Goal: Task Accomplishment & Management: Manage account settings

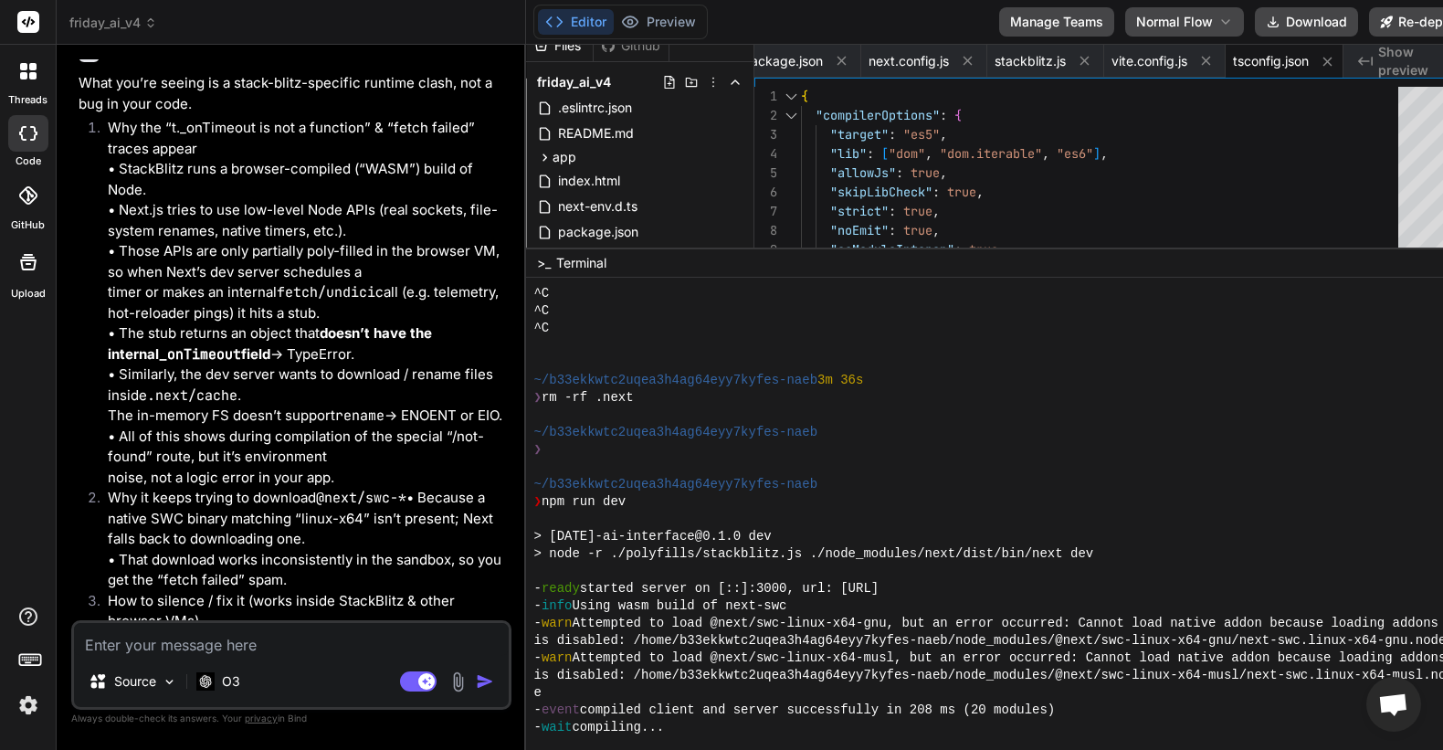
scroll to position [6208, 0]
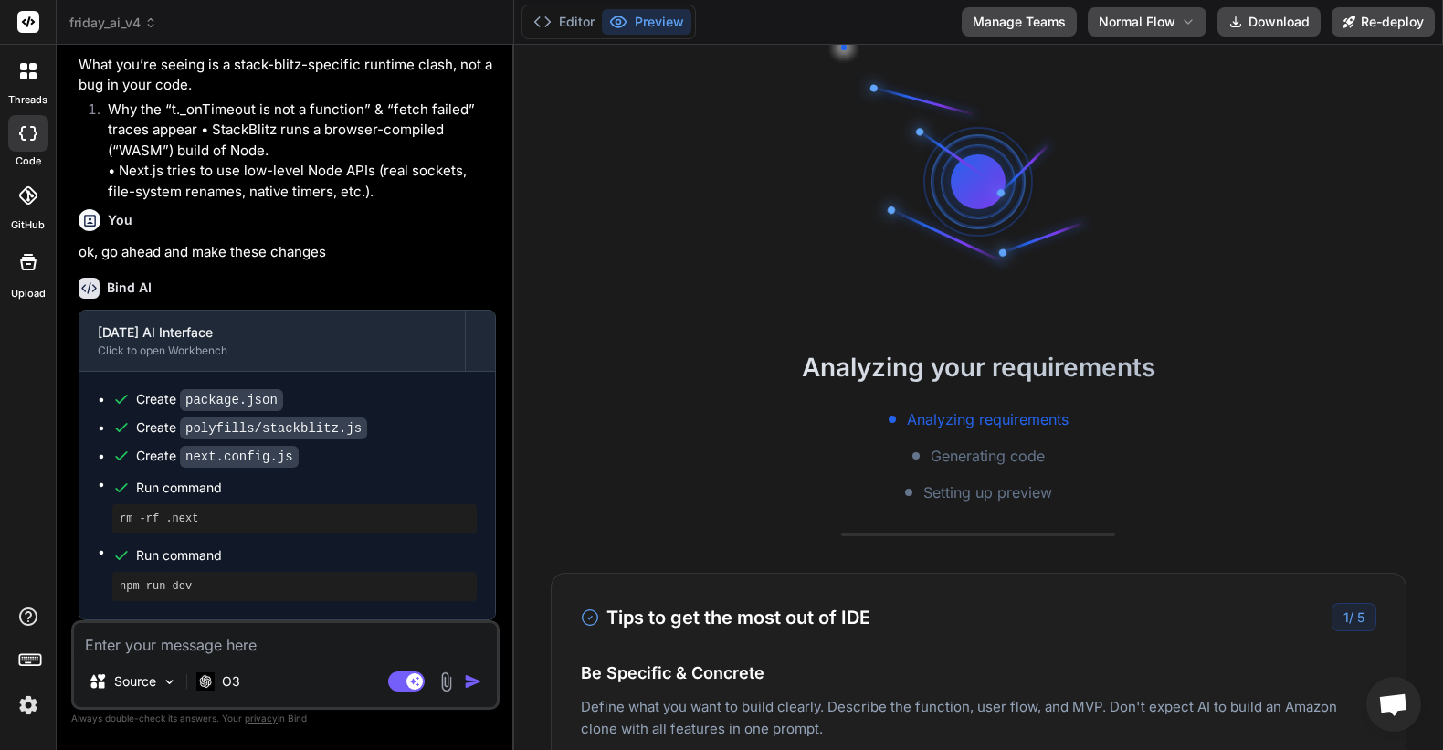
scroll to position [8438, 0]
click at [555, 17] on button "Editor" at bounding box center [564, 22] width 76 height 26
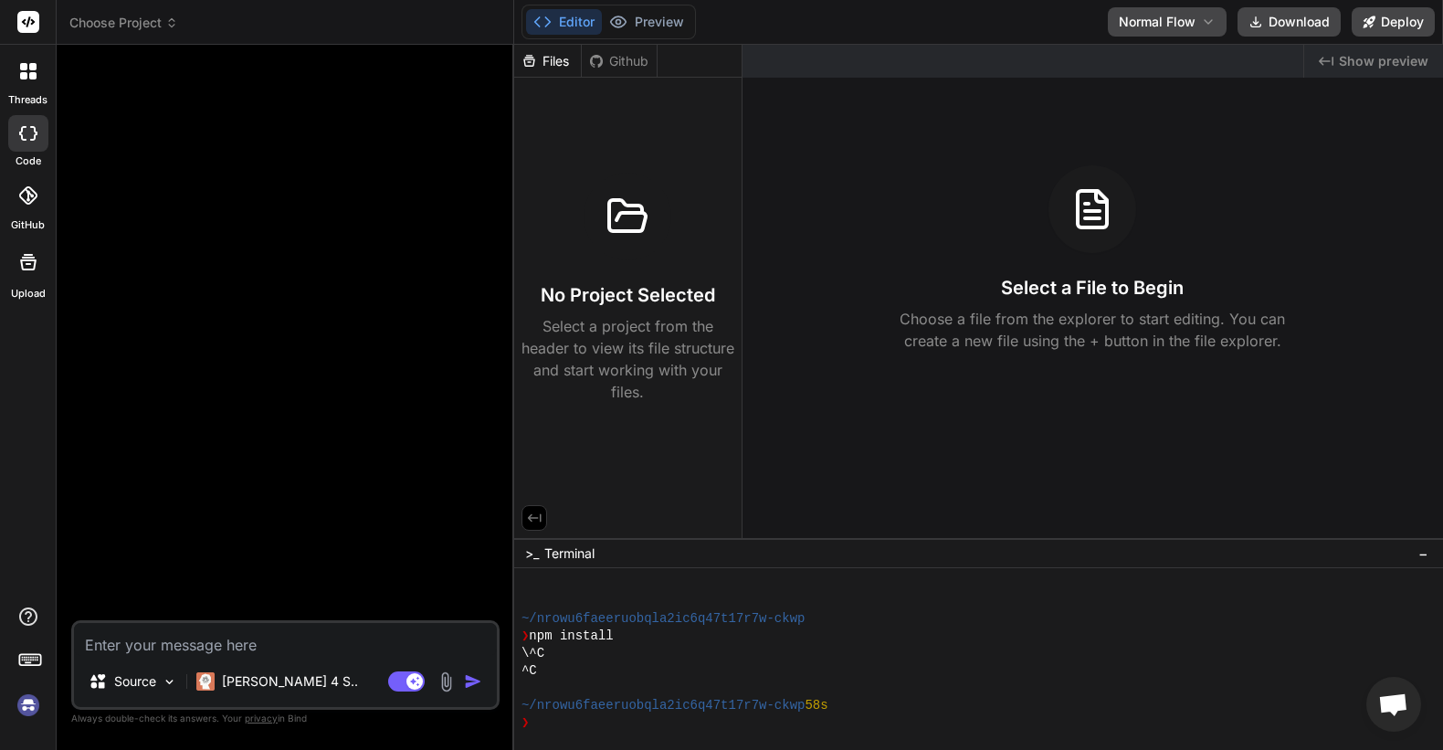
scroll to position [139, 0]
click at [35, 715] on img at bounding box center [28, 705] width 31 height 31
type textarea "x"
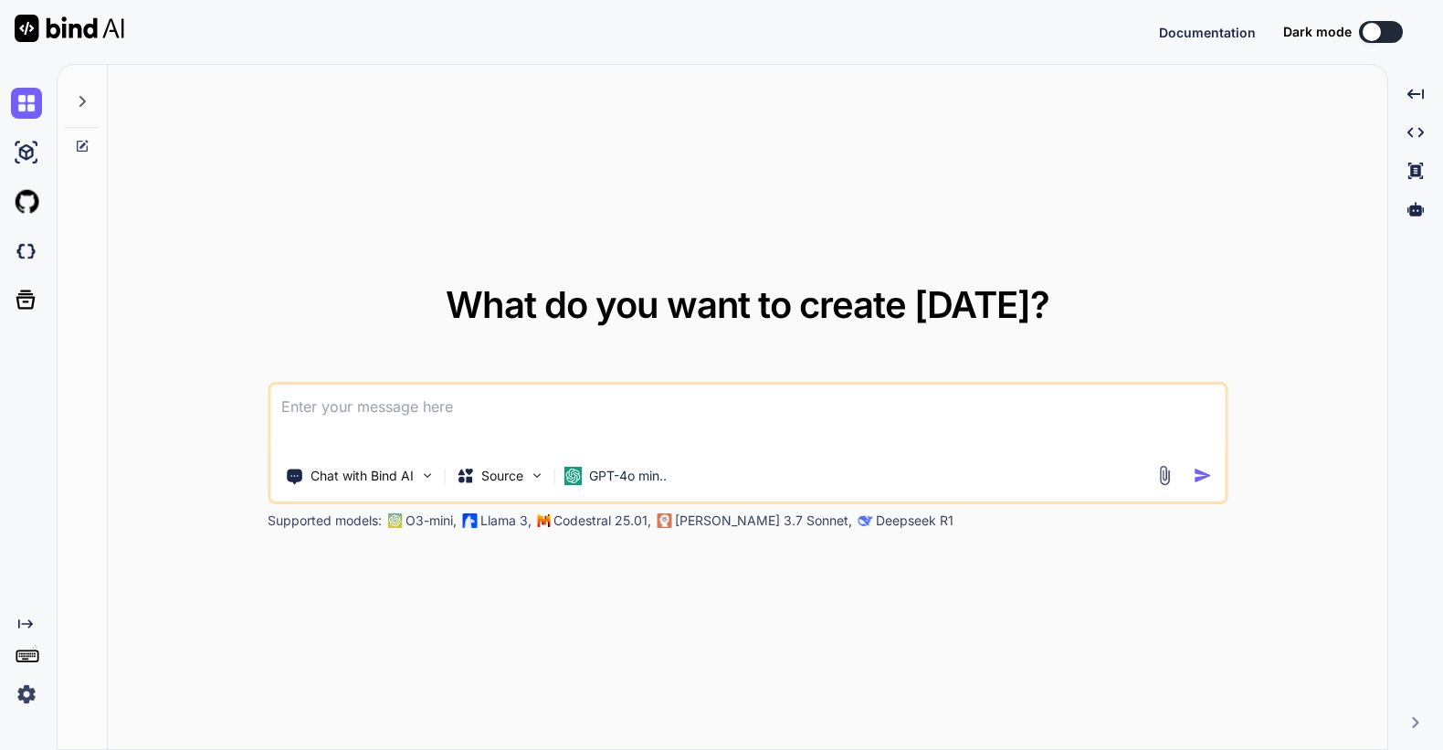
click at [29, 697] on img at bounding box center [26, 694] width 31 height 31
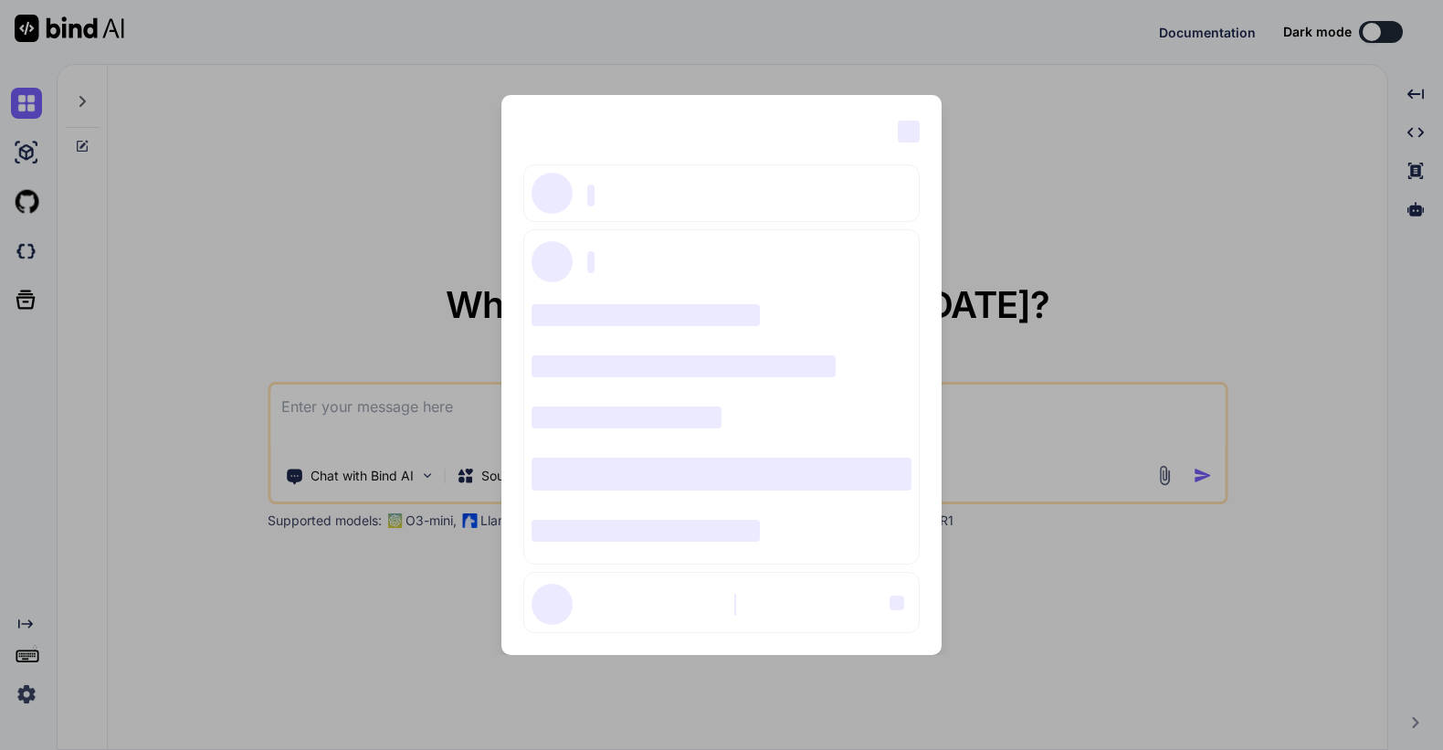
click at [213, 96] on div "‌ ‌ ‌ ‌ ‌ ‌ ‌ ‌ ‌ ‌ ‌ ‌ ‌ ‌ ‌" at bounding box center [721, 375] width 1443 height 750
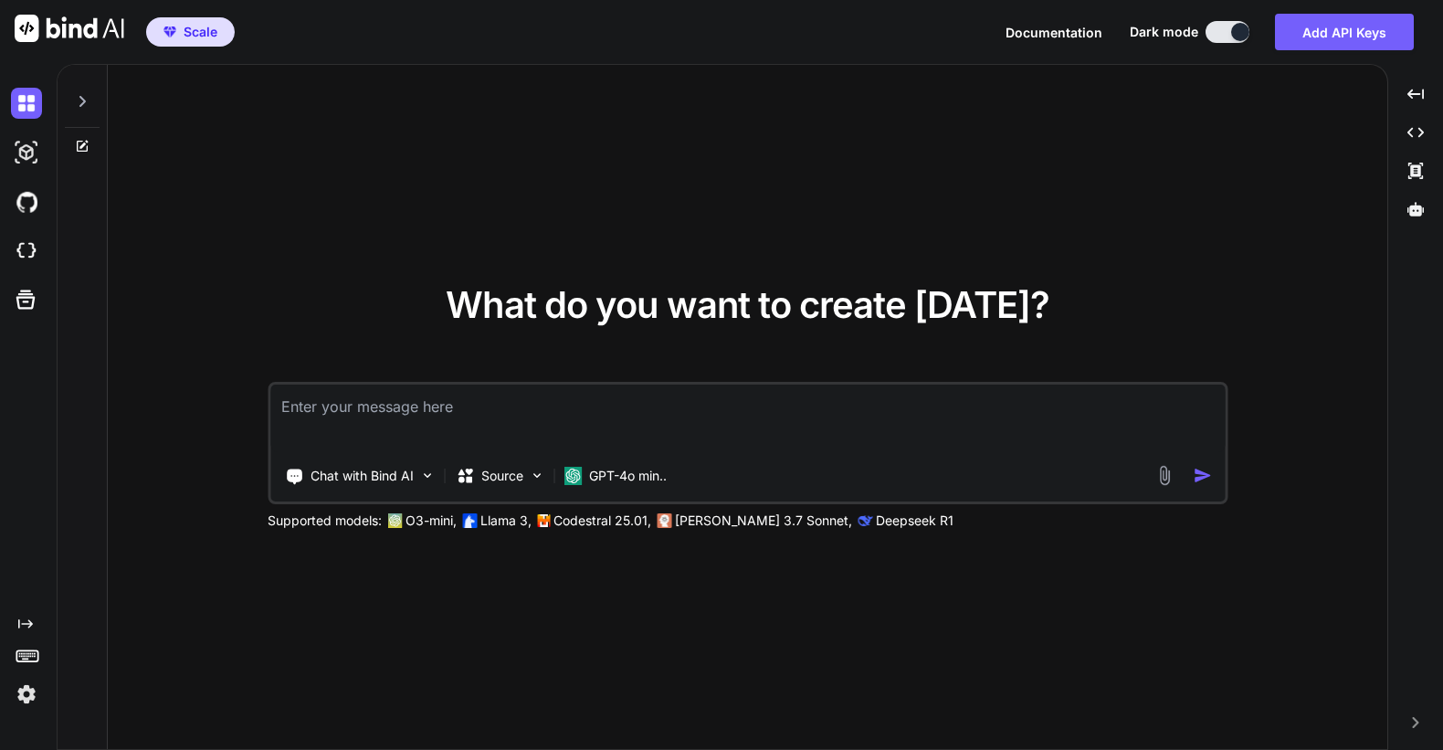
type textarea "x"
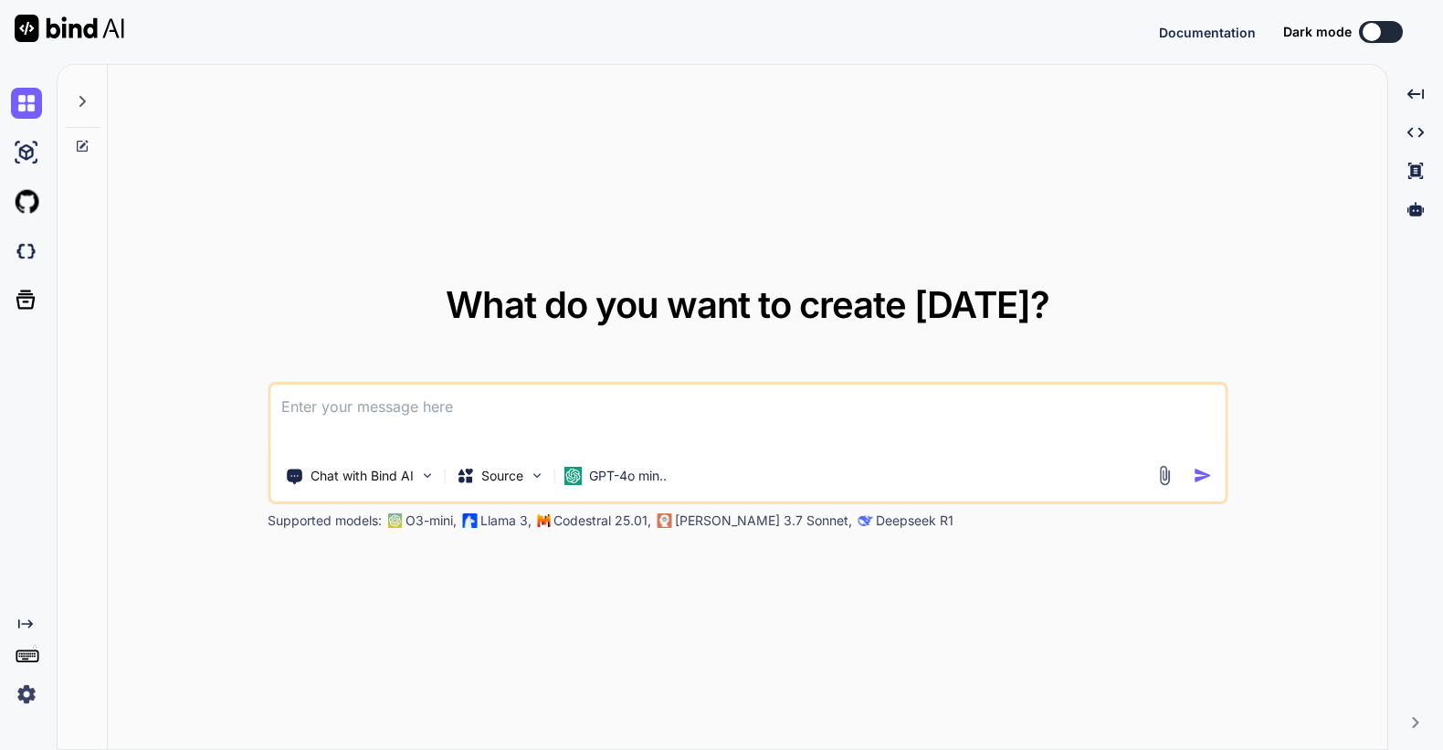
click at [22, 703] on img at bounding box center [26, 694] width 31 height 31
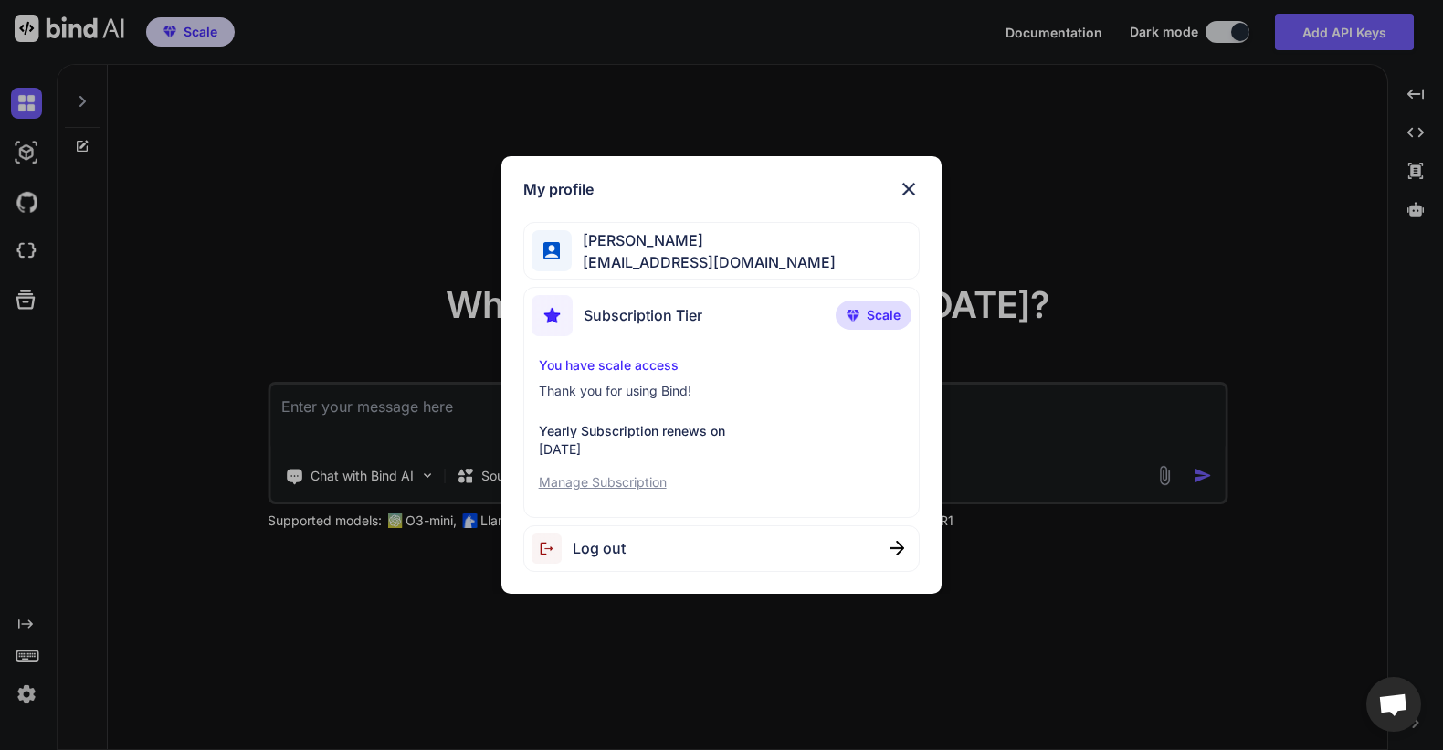
click at [636, 552] on div "Log out" at bounding box center [721, 548] width 397 height 47
type textarea "x"
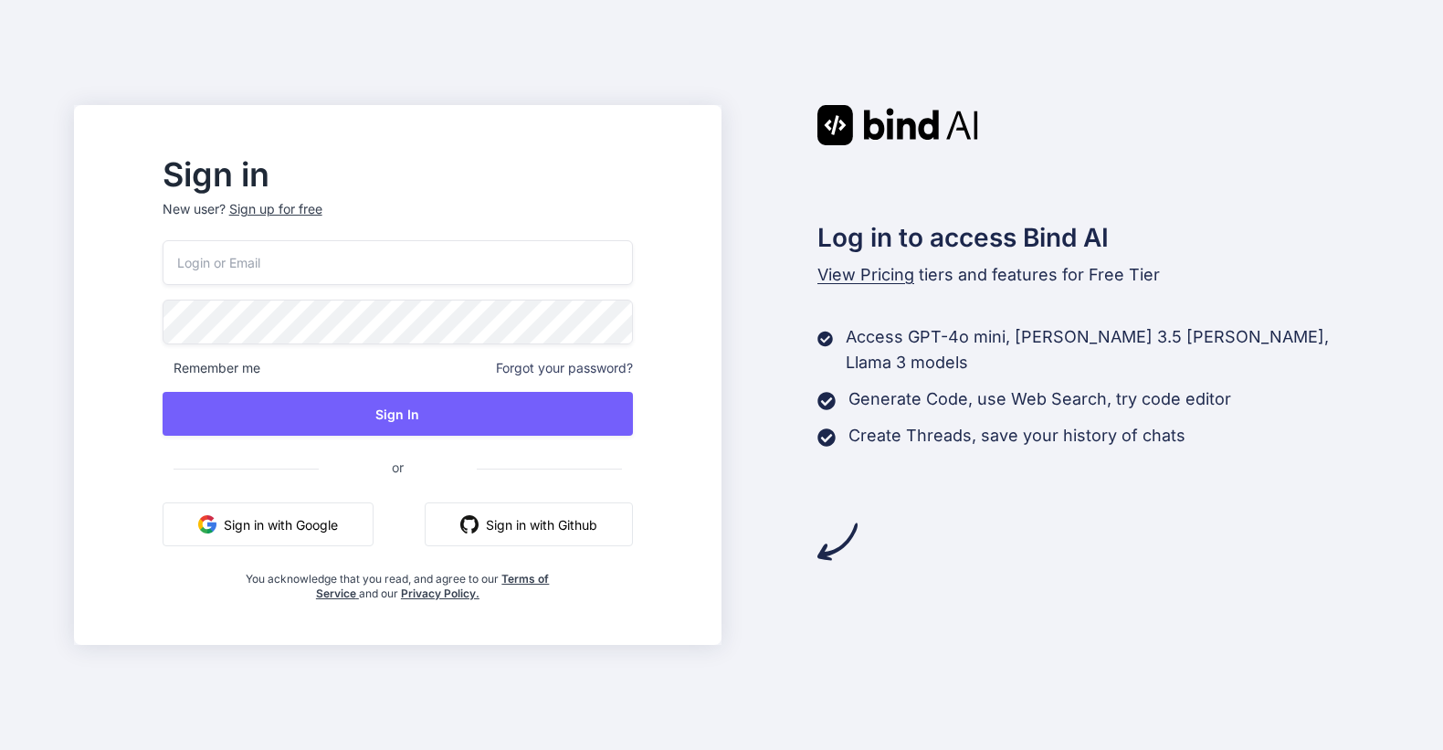
click at [319, 529] on button "Sign in with Google" at bounding box center [268, 524] width 211 height 44
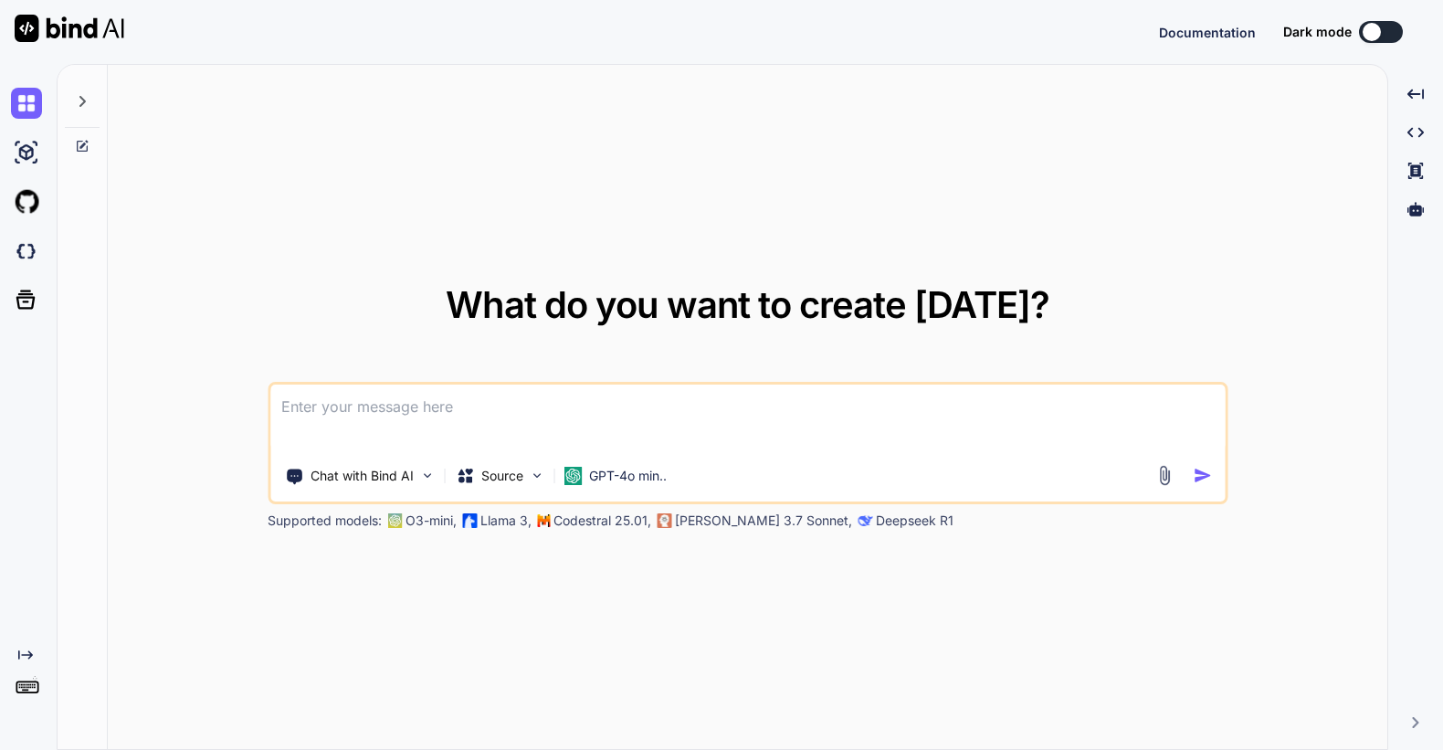
type textarea "x"
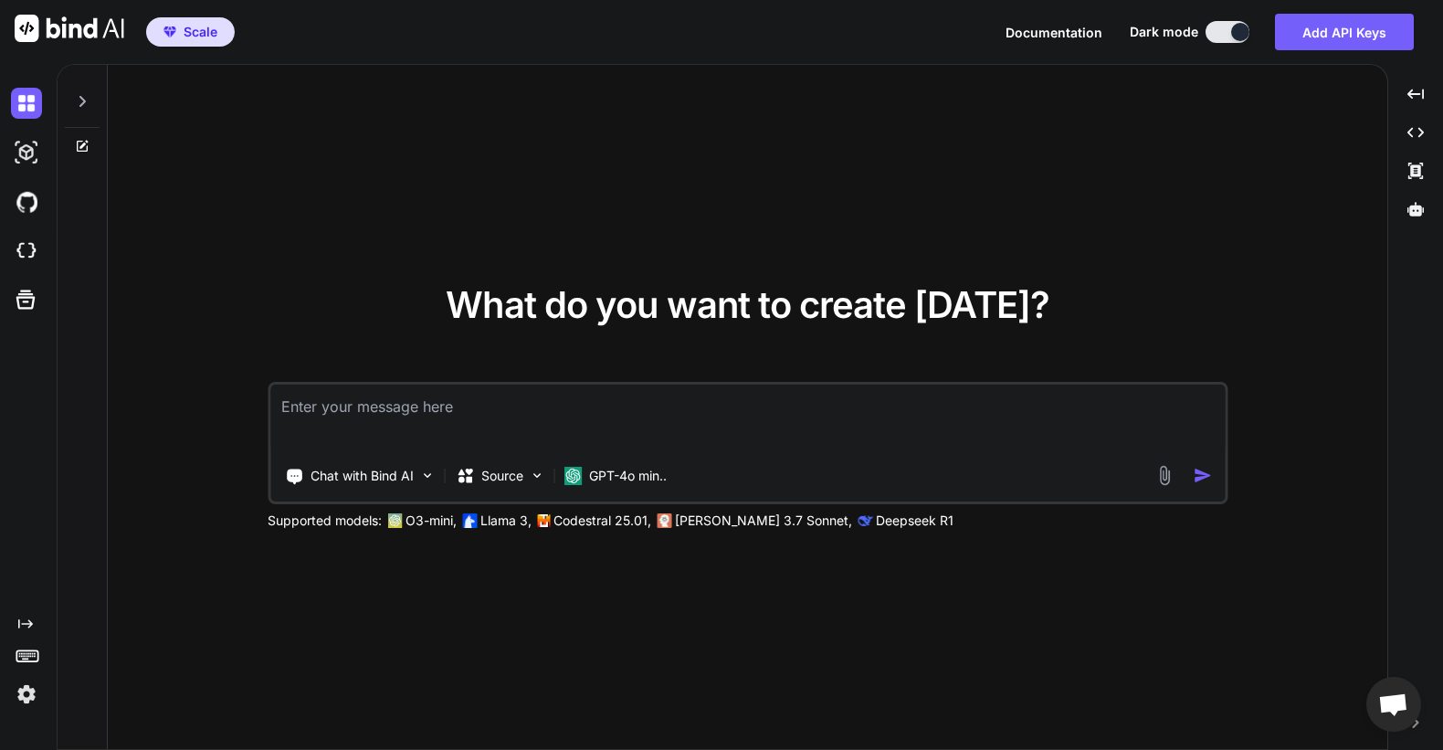
click at [26, 698] on img at bounding box center [26, 694] width 31 height 31
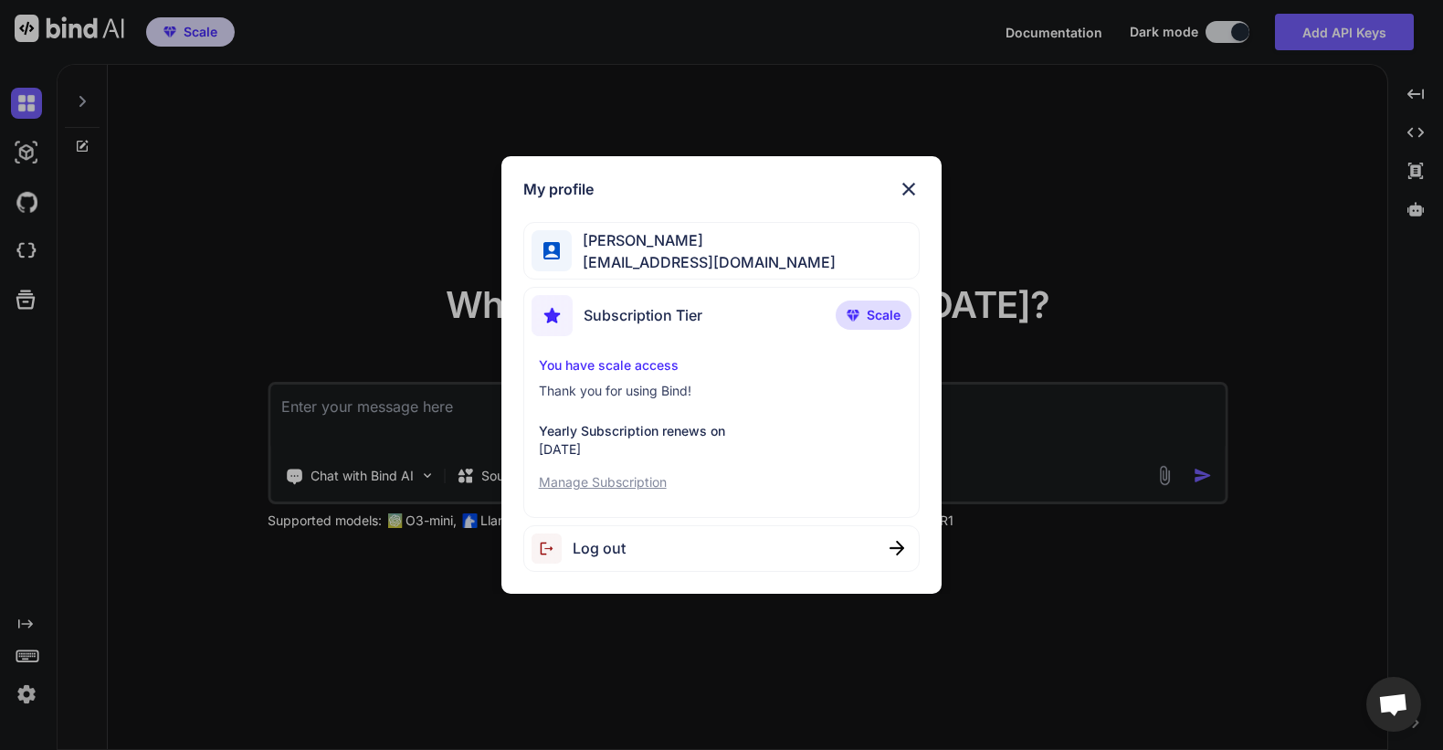
click at [745, 538] on div "Log out" at bounding box center [721, 548] width 397 height 47
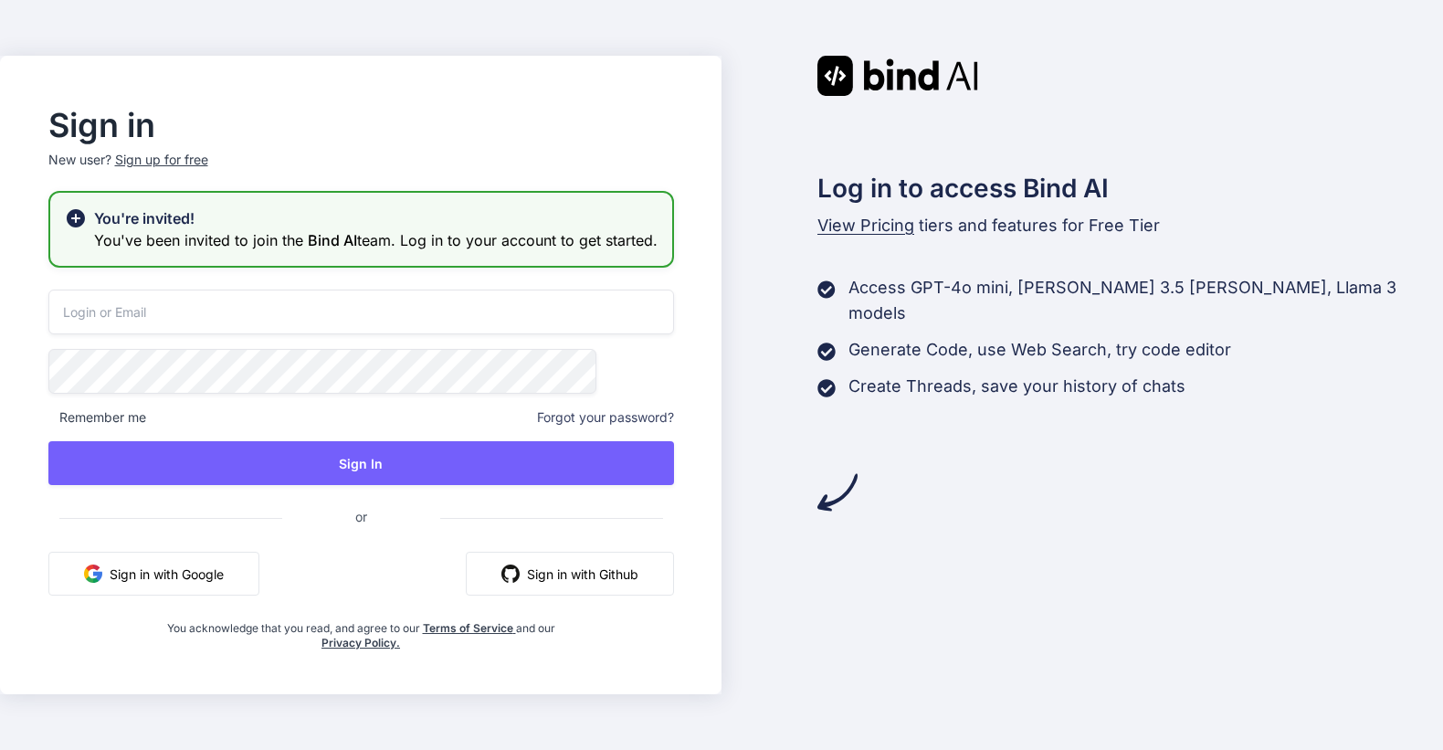
click at [334, 326] on input "email" at bounding box center [361, 312] width 626 height 45
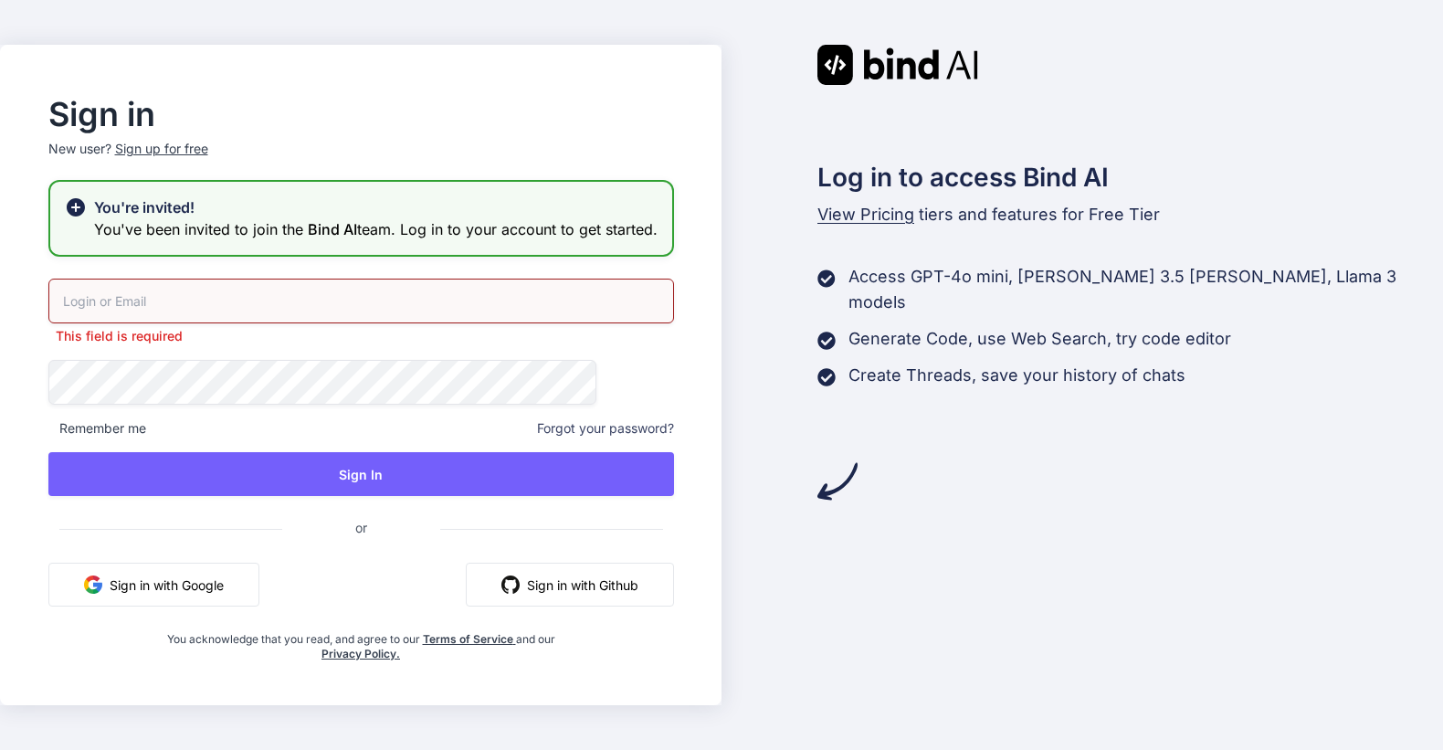
click at [371, 577] on div "Sign in with Google Sign in with Github" at bounding box center [361, 585] width 626 height 44
click at [248, 604] on button "Sign in with Google" at bounding box center [153, 585] width 211 height 44
click at [921, 481] on div "Log in to access Bind AI View Pricing tiers and features for Free Tier Access G…" at bounding box center [1083, 375] width 722 height 661
click at [209, 595] on button "Sign in with Google" at bounding box center [153, 585] width 211 height 44
click at [230, 584] on button "Sign in with Google" at bounding box center [153, 585] width 211 height 44
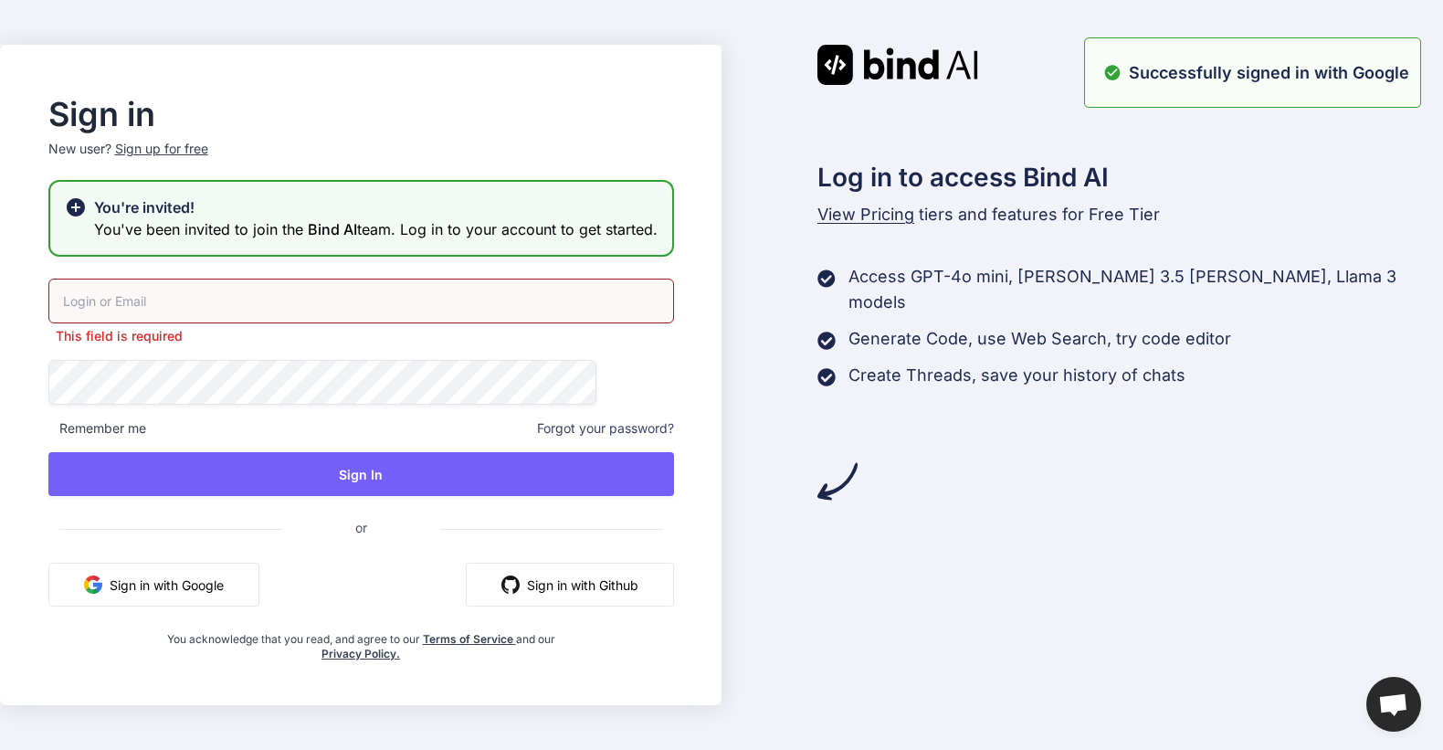
click at [1214, 71] on p "Successfully signed in with Google" at bounding box center [1269, 72] width 280 height 25
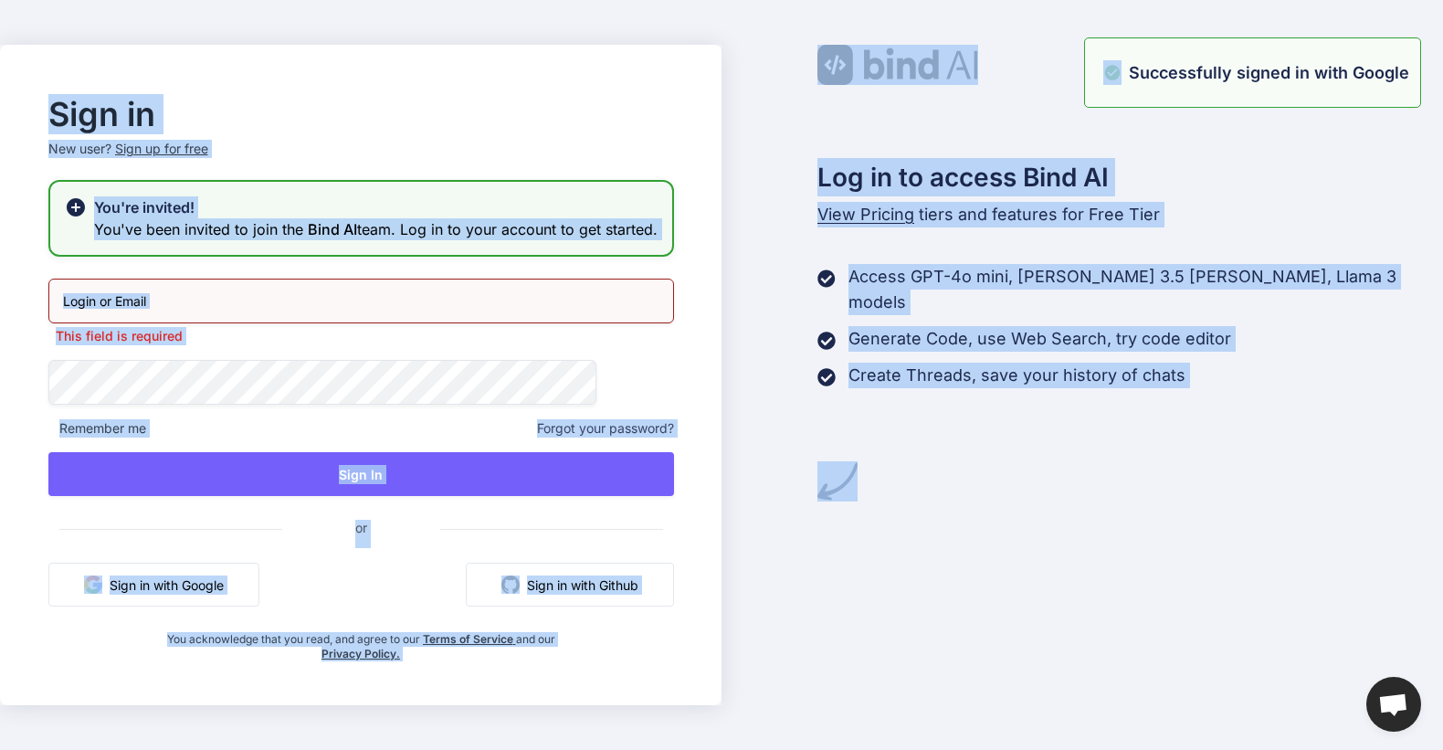
click at [1214, 71] on p "Successfully signed in with Google" at bounding box center [1269, 72] width 280 height 25
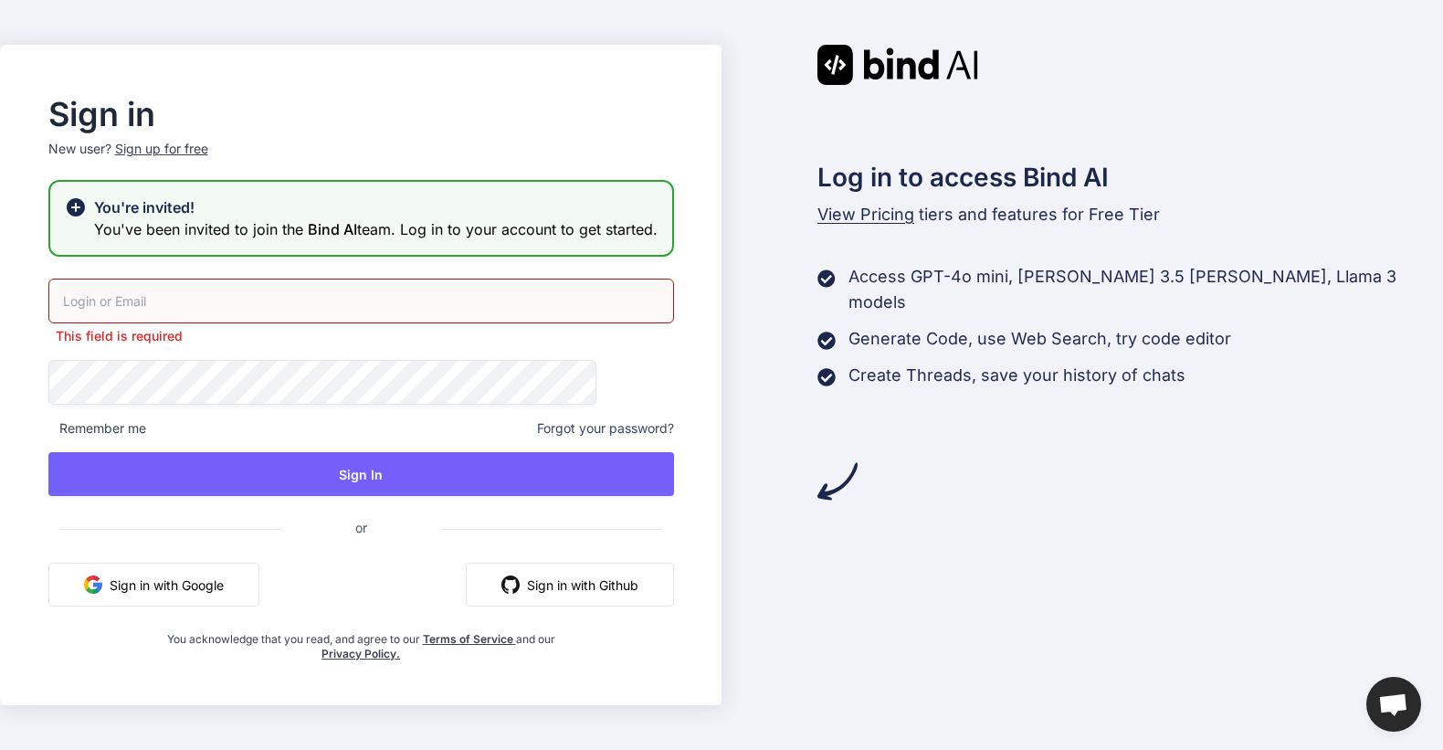
click at [282, 366] on div "This field is required Remember me Forgot your password? Sign In or Sign in wit…" at bounding box center [361, 470] width 626 height 383
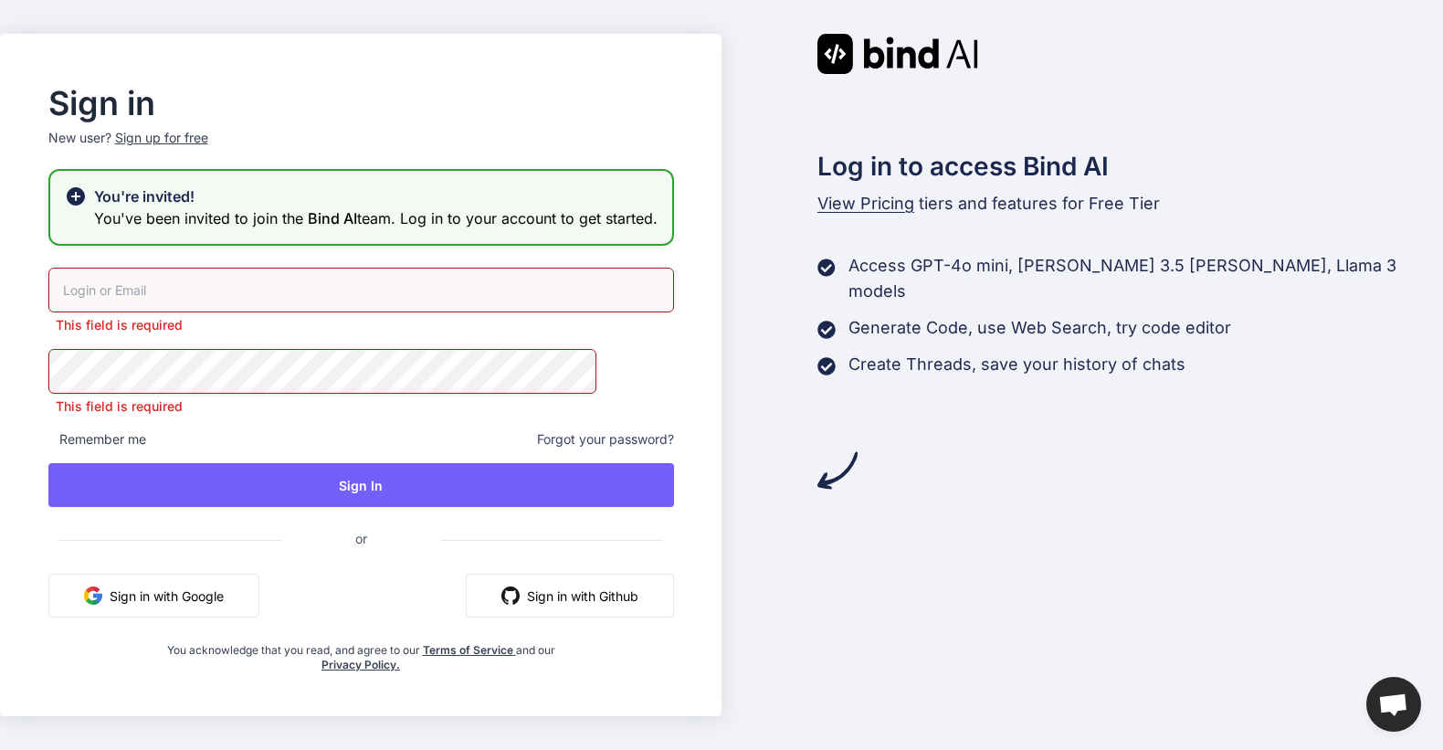
click at [301, 278] on div "Sign in New user? Sign up for free You're invited! You've been invited to join …" at bounding box center [361, 381] width 684 height 584
click at [284, 302] on input "email" at bounding box center [361, 290] width 626 height 45
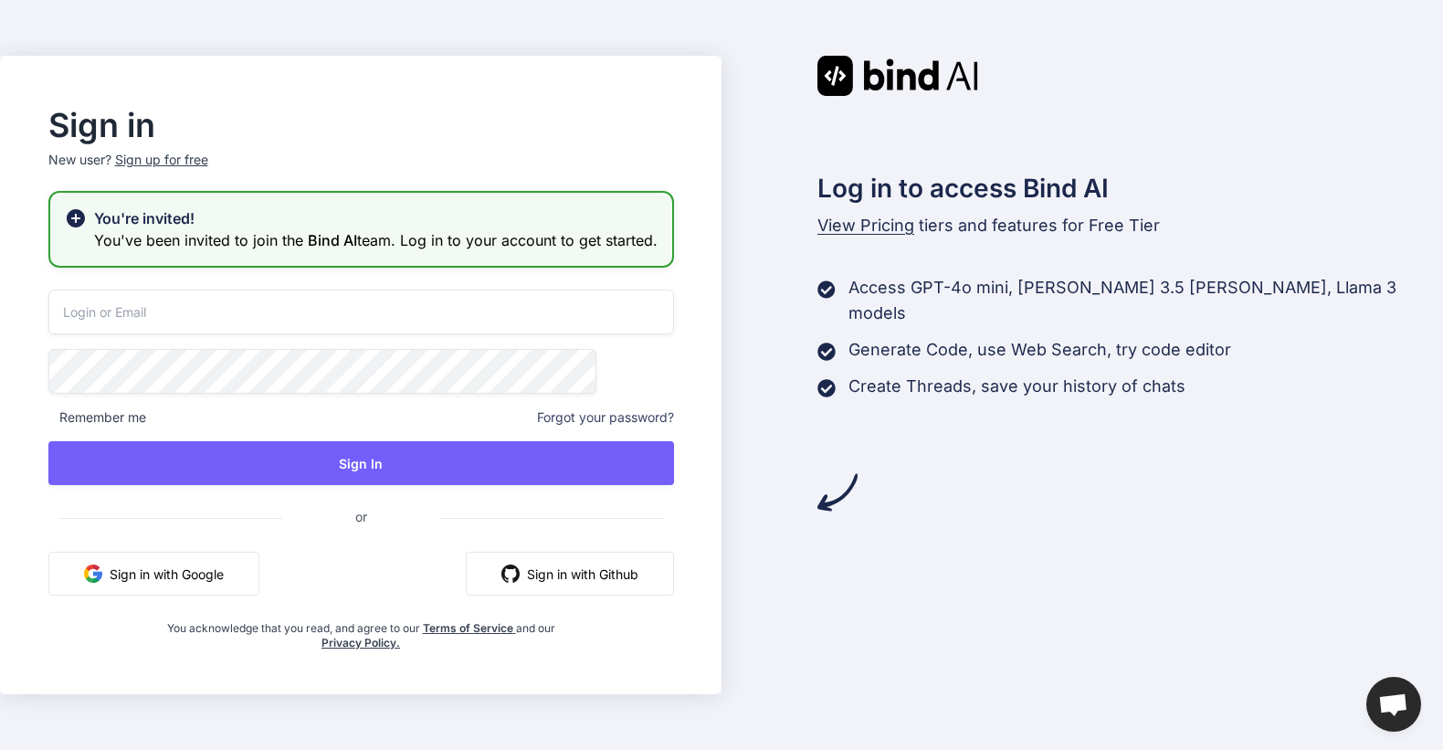
click at [254, 577] on button "Sign in with Google" at bounding box center [153, 574] width 211 height 44
click at [240, 577] on button "Sign in with Google" at bounding box center [153, 574] width 211 height 44
